Goal: Transaction & Acquisition: Purchase product/service

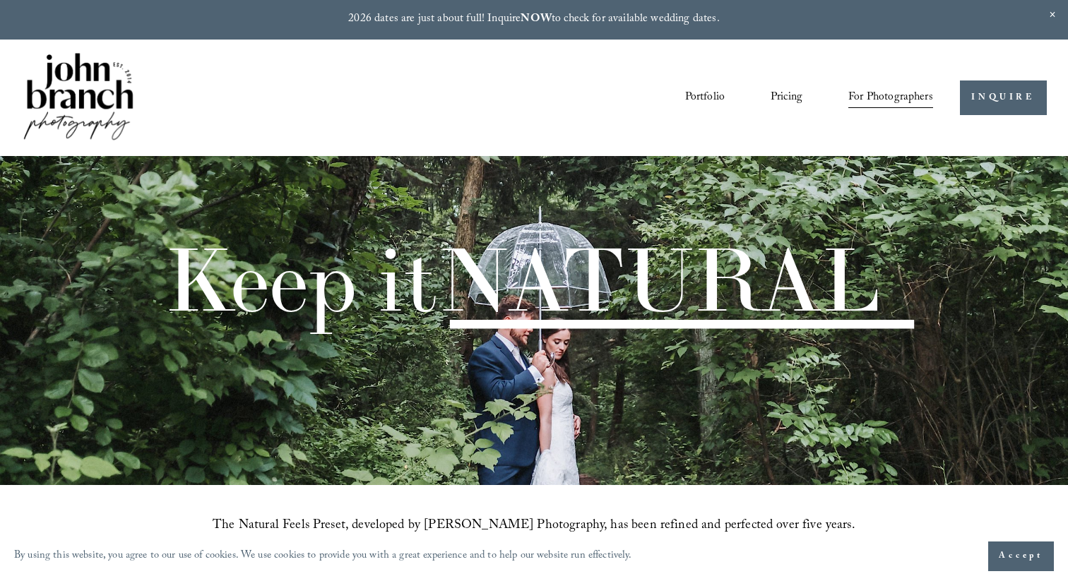
click at [778, 97] on link "Pricing" at bounding box center [786, 98] width 32 height 24
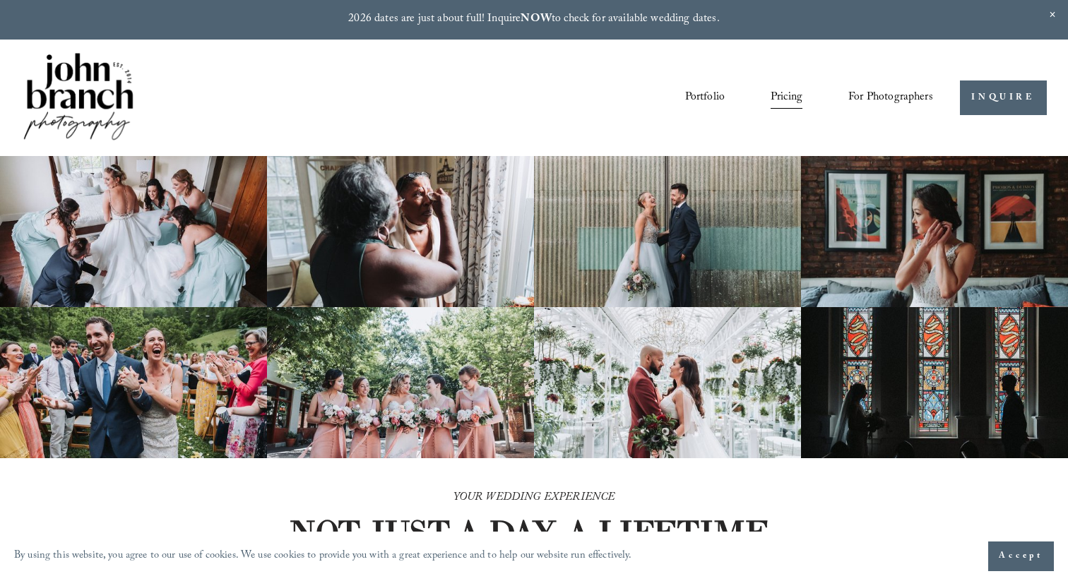
click at [862, 95] on span "For Photographers" at bounding box center [890, 98] width 85 height 22
click at [0, 0] on span "Presets" at bounding box center [0, 0] width 0 height 0
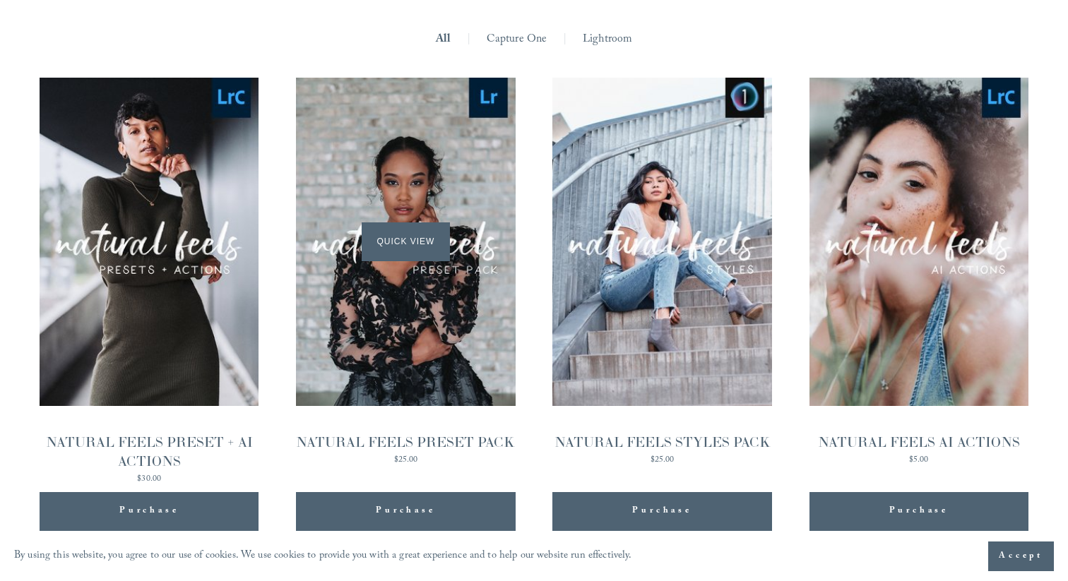
scroll to position [1356, 0]
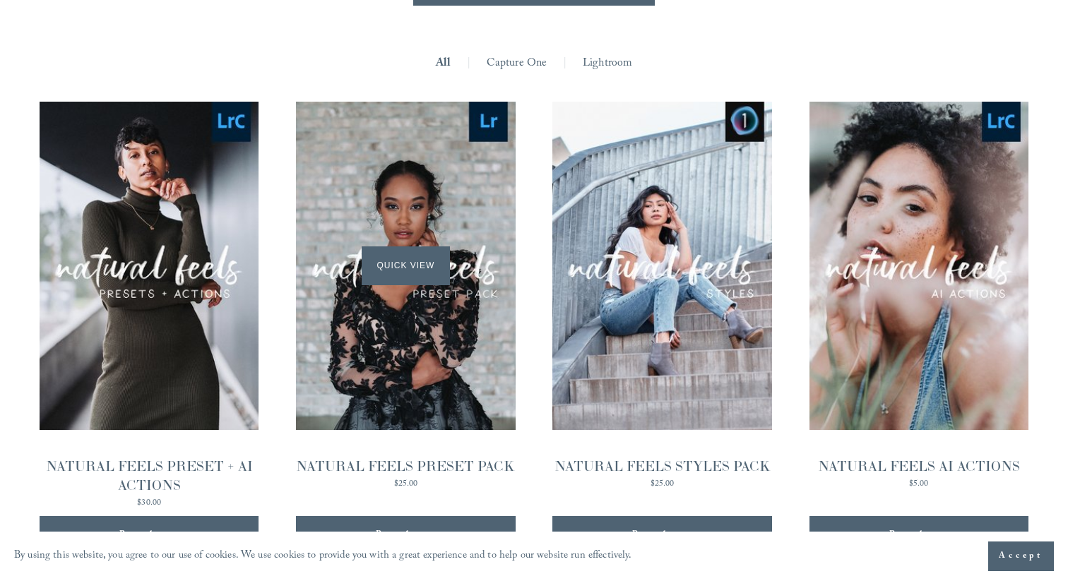
click at [401, 246] on span "Quick View" at bounding box center [406, 265] width 88 height 39
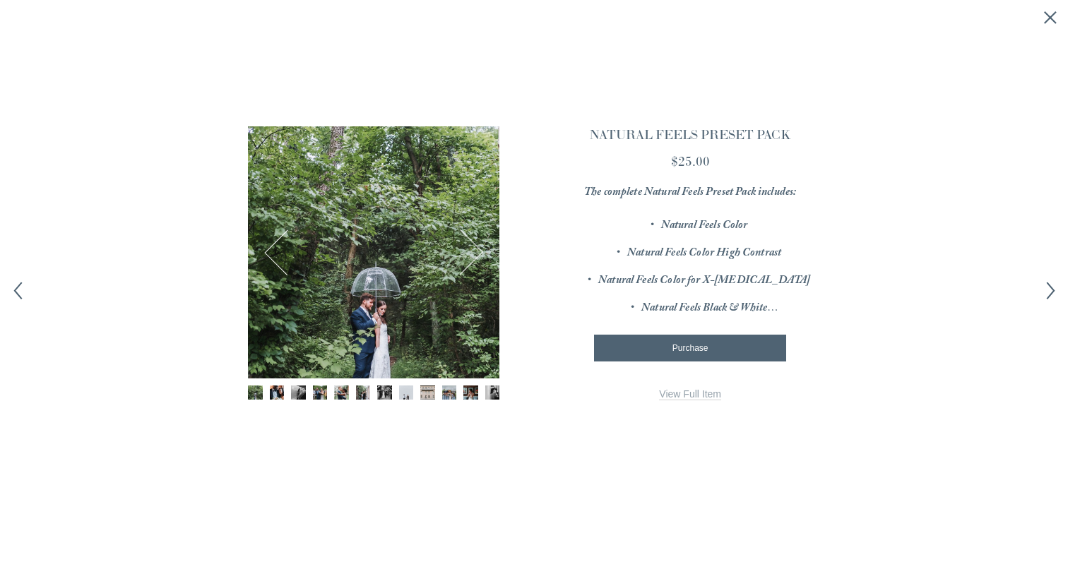
click at [472, 251] on button "Next" at bounding box center [460, 253] width 46 height 46
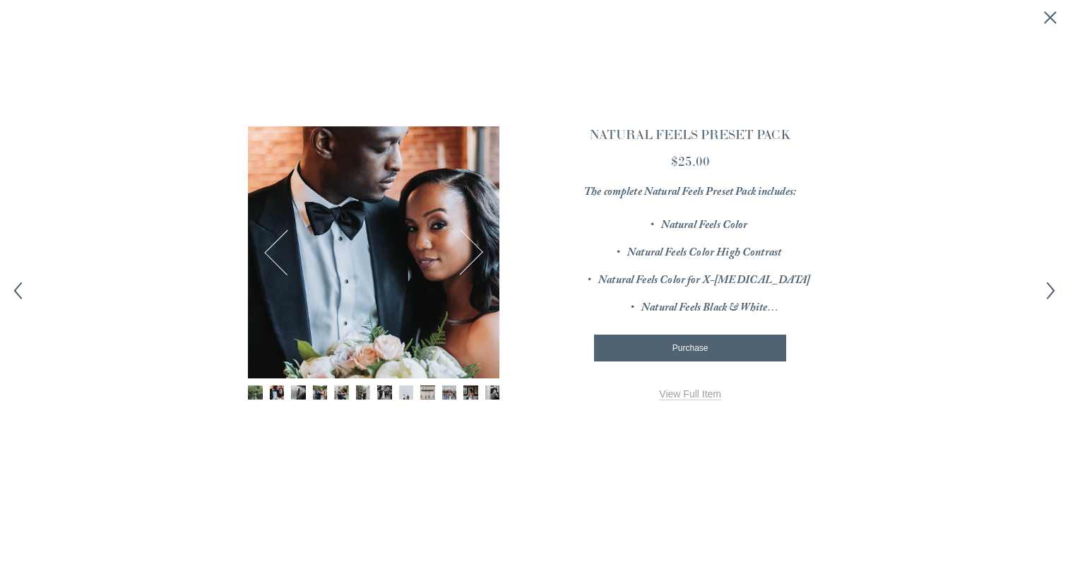
click at [472, 251] on button "Next" at bounding box center [460, 253] width 46 height 46
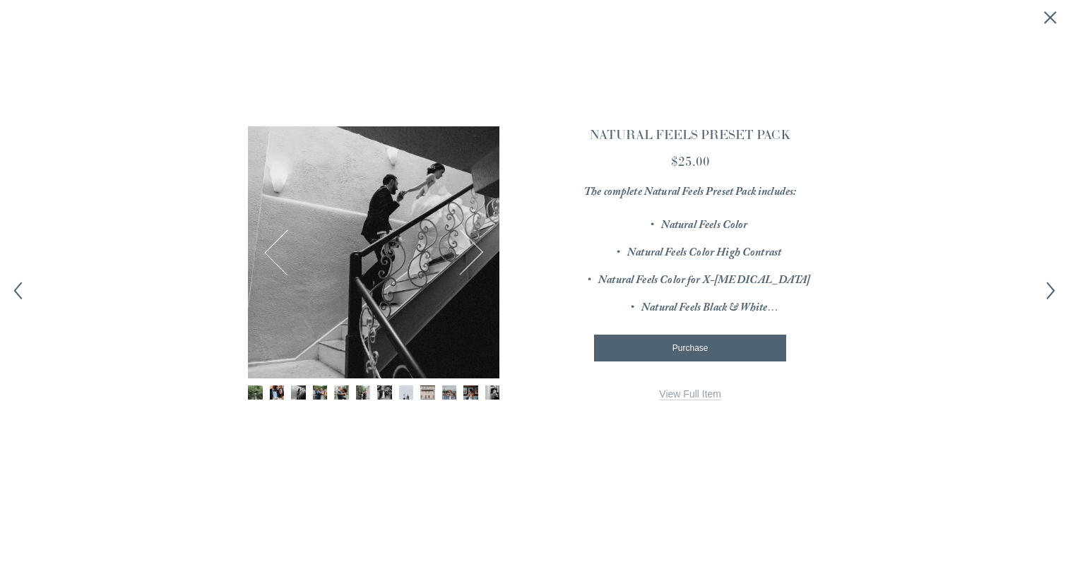
click at [472, 251] on button "Next" at bounding box center [460, 253] width 46 height 46
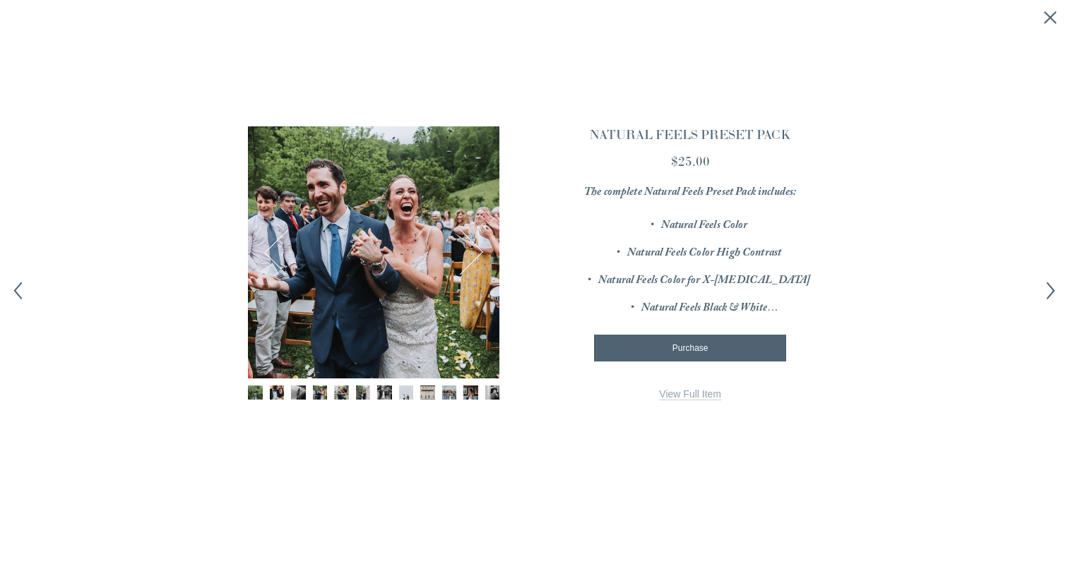
click at [472, 251] on button "Next" at bounding box center [460, 253] width 46 height 46
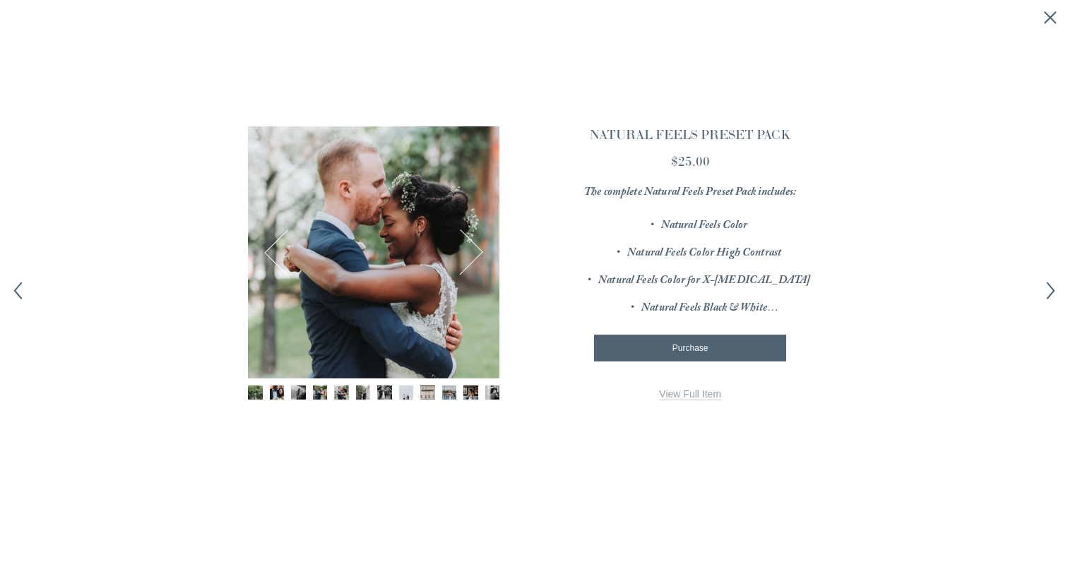
click at [472, 251] on button "Next" at bounding box center [460, 253] width 46 height 46
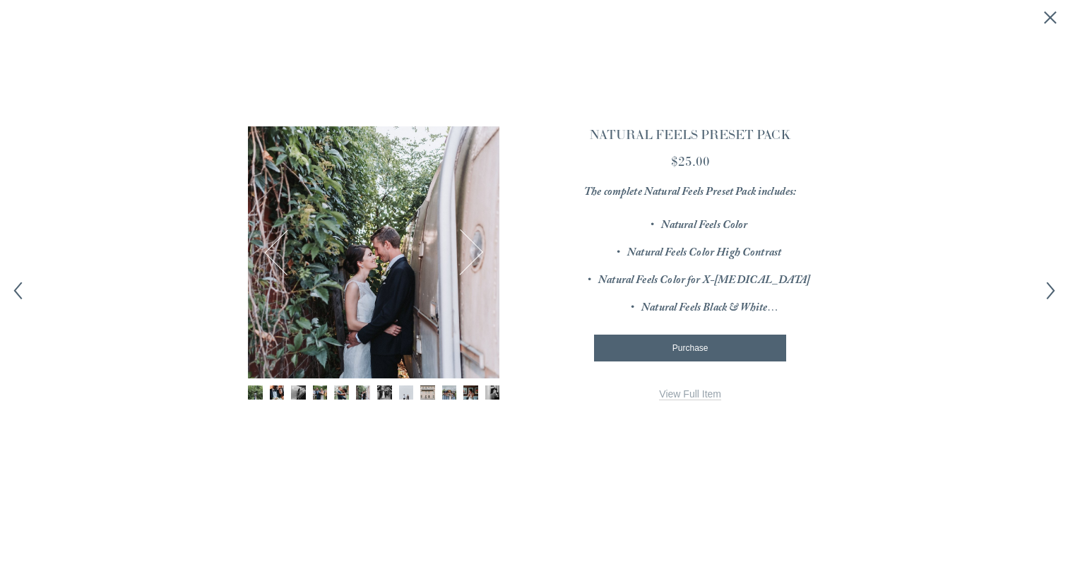
click at [472, 251] on button "Next" at bounding box center [460, 253] width 46 height 46
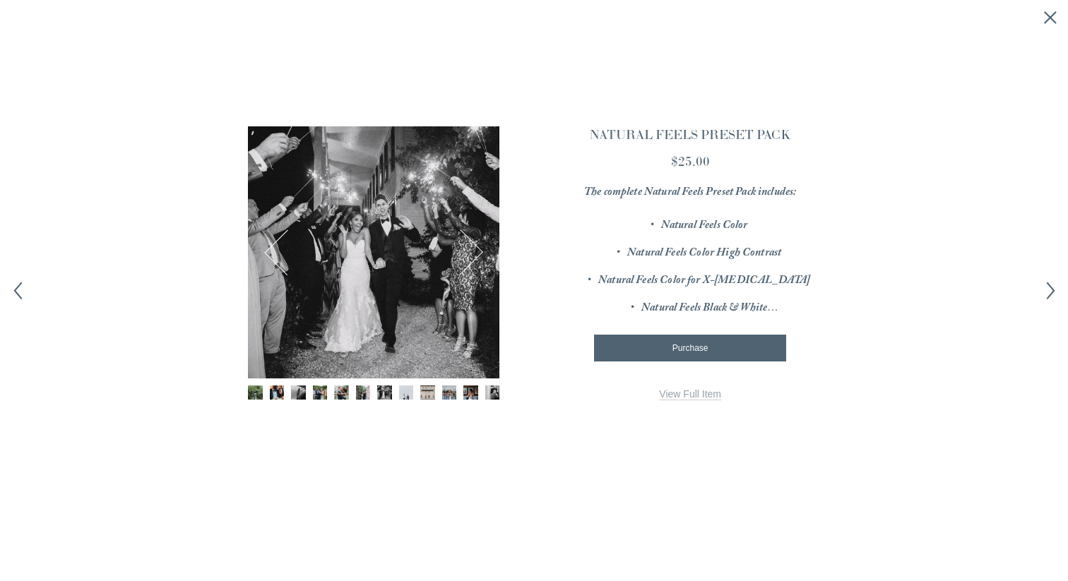
click at [472, 251] on button "Next" at bounding box center [460, 253] width 46 height 46
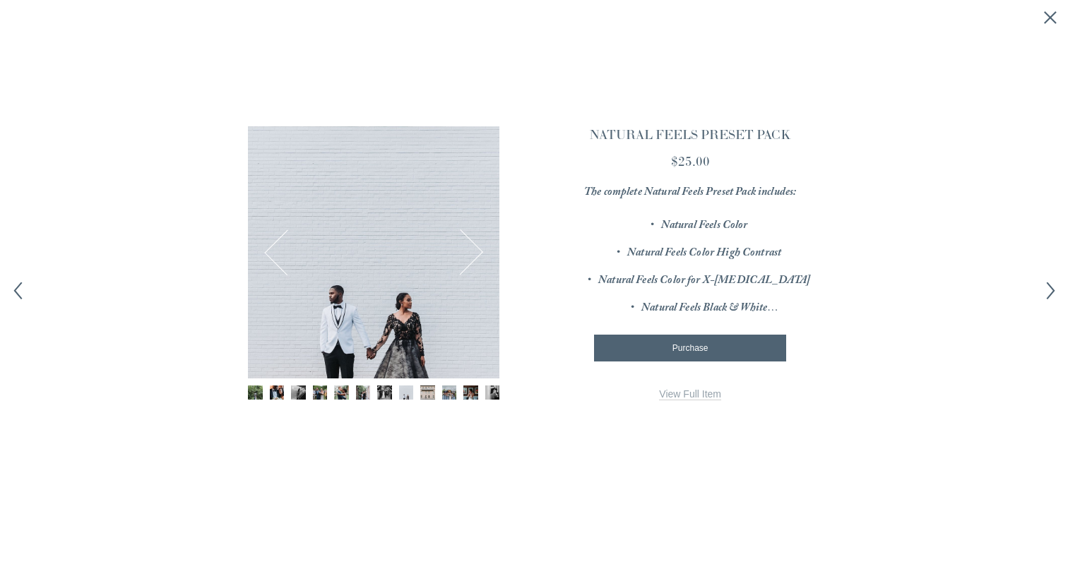
click at [689, 395] on link "View Full Item" at bounding box center [690, 394] width 62 height 12
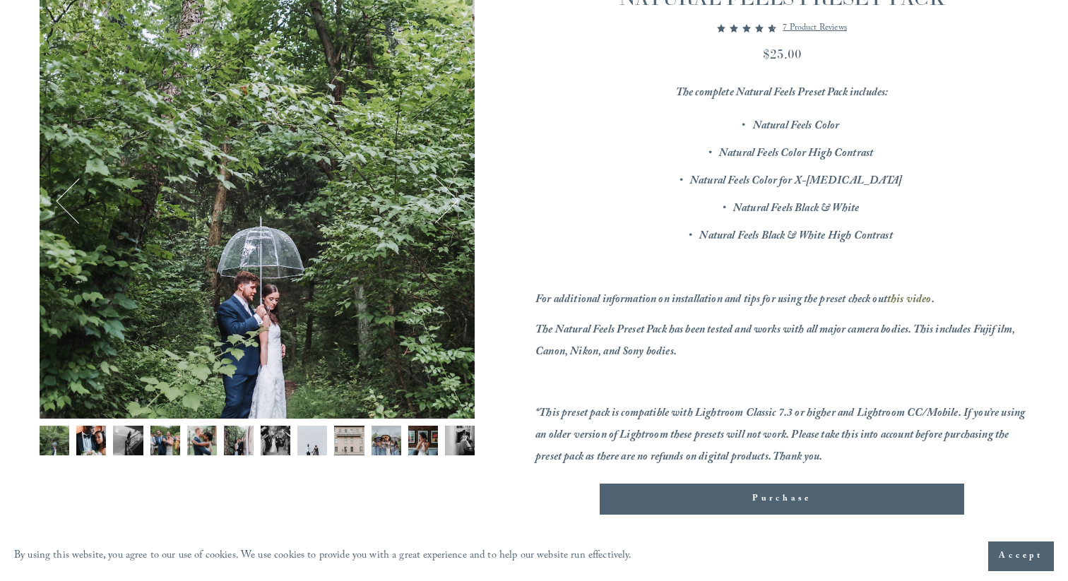
scroll to position [248, 0]
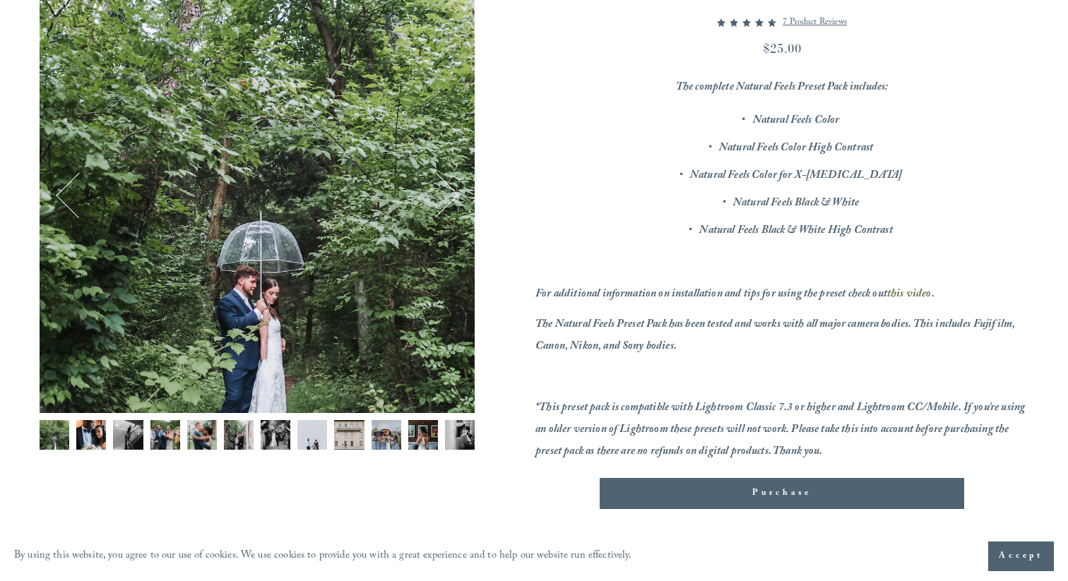
click at [202, 435] on img "Image 5 of 12" at bounding box center [202, 435] width 30 height 30
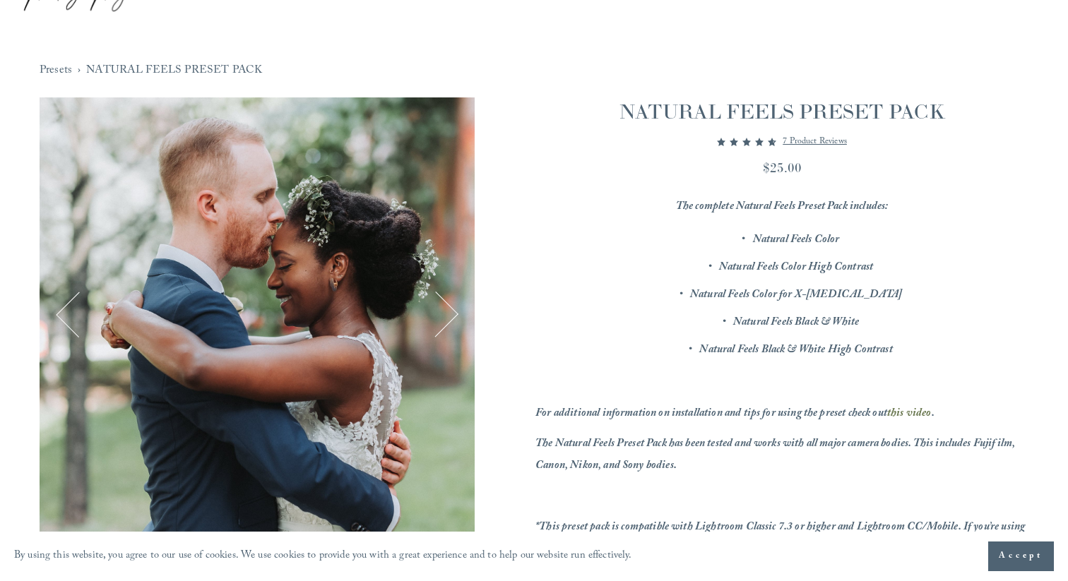
scroll to position [0, 0]
